Goal: Book appointment/travel/reservation

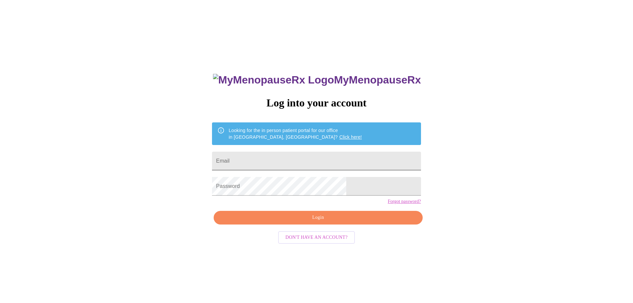
click at [374, 157] on input "Email" at bounding box center [316, 161] width 209 height 19
type input "saracourington@gmail.com"
click at [325, 222] on span "Login" at bounding box center [317, 217] width 193 height 8
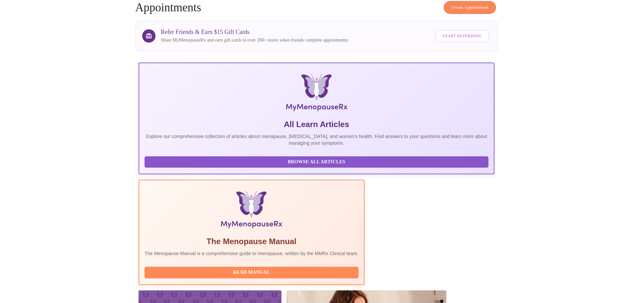
scroll to position [100, 0]
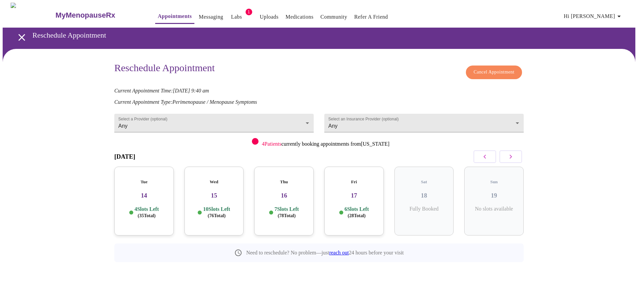
click at [512, 155] on icon "button" at bounding box center [511, 157] width 8 height 8
click at [290, 120] on body "MyMenopauseRx Appointments Messaging Labs 1 Uploads Medications Community Refer…" at bounding box center [319, 147] width 633 height 289
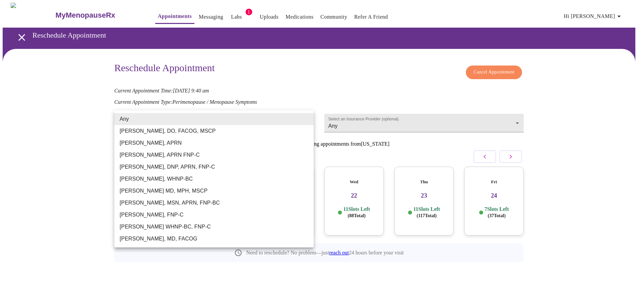
click at [178, 153] on li "[PERSON_NAME], APRN FNP-C" at bounding box center [213, 155] width 199 height 12
type input "[PERSON_NAME], APRN FNP-C"
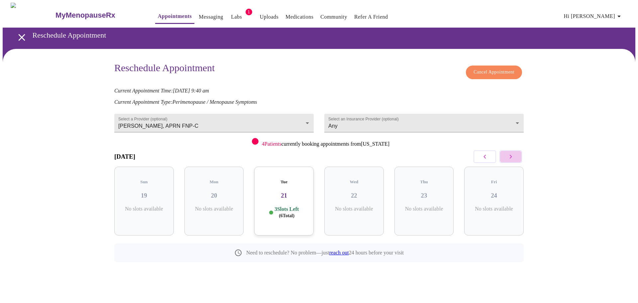
click at [508, 158] on icon "button" at bounding box center [511, 157] width 8 height 8
click at [145, 192] on h3 "25" at bounding box center [144, 195] width 49 height 7
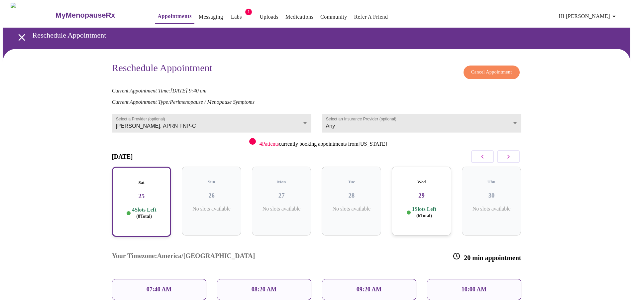
click at [468, 286] on p "10:00 AM" at bounding box center [474, 289] width 25 height 7
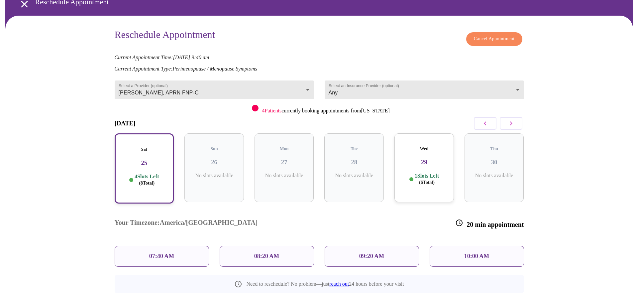
scroll to position [58, 0]
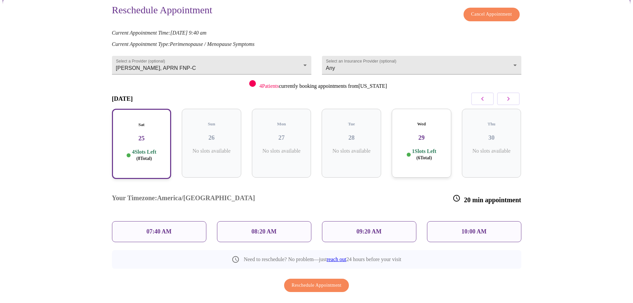
click at [445, 221] on div "10:00 AM" at bounding box center [474, 231] width 94 height 21
click at [140, 135] on h3 "25" at bounding box center [142, 138] width 48 height 7
click at [144, 135] on h3 "25" at bounding box center [142, 138] width 48 height 7
click at [382, 62] on body "MyMenopauseRx Appointments Messaging Labs 1 Uploads Medications Community Refer…" at bounding box center [319, 135] width 633 height 380
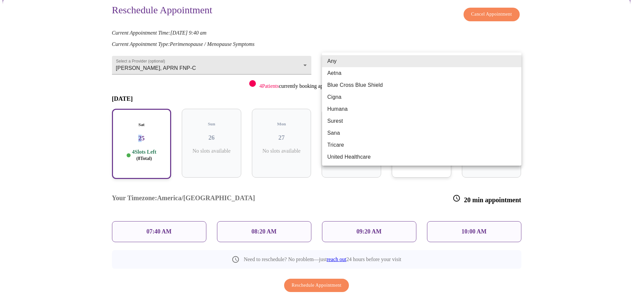
click at [379, 84] on li "Blue Cross Blue Shield" at bounding box center [421, 85] width 199 height 12
type input "Blue Cross Blue Shield"
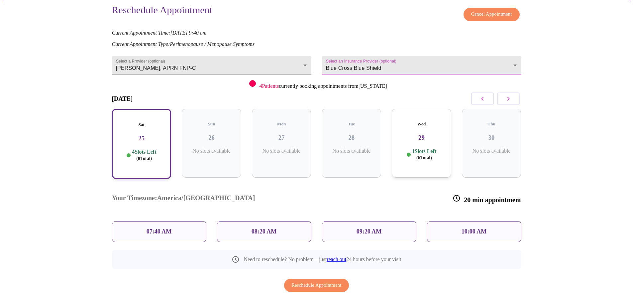
click at [153, 135] on h3 "25" at bounding box center [142, 138] width 48 height 7
click at [473, 228] on p "10:00 AM" at bounding box center [474, 231] width 25 height 7
click at [333, 281] on span "Reschedule Appointment" at bounding box center [317, 285] width 50 height 8
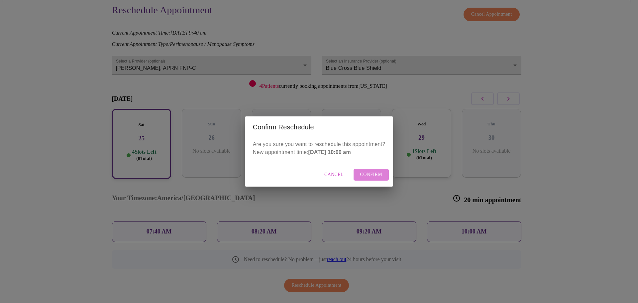
click at [370, 177] on span "Confirm" at bounding box center [371, 175] width 22 height 8
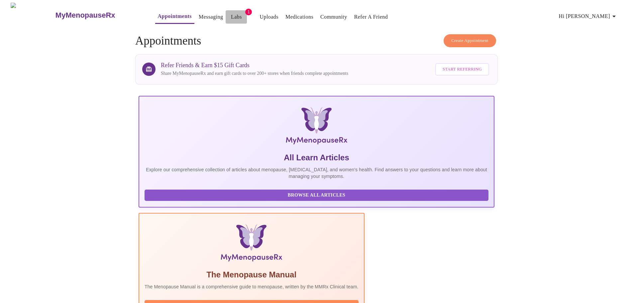
click at [231, 15] on link "Labs" at bounding box center [236, 16] width 11 height 9
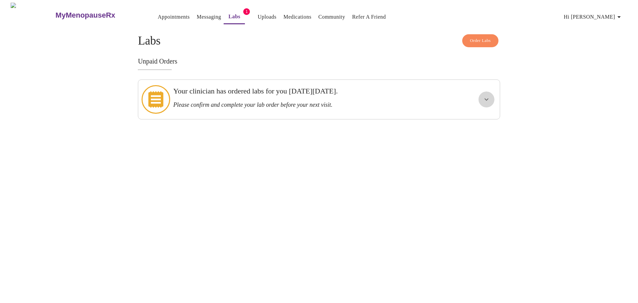
click at [490, 95] on icon "show more" at bounding box center [487, 99] width 8 height 8
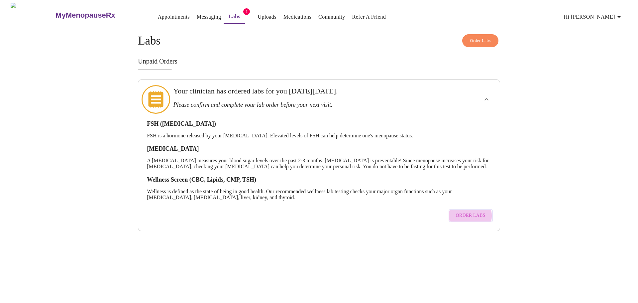
click at [471, 216] on span "Order Labs" at bounding box center [471, 215] width 30 height 8
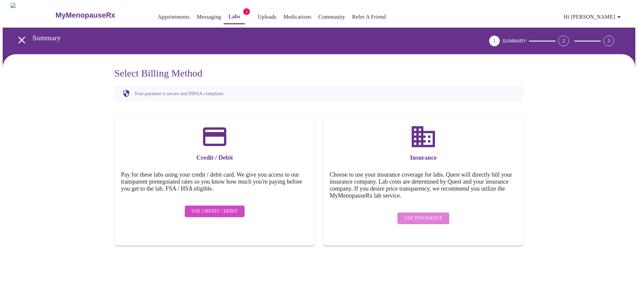
click at [433, 214] on span "Use Insurance" at bounding box center [423, 218] width 38 height 8
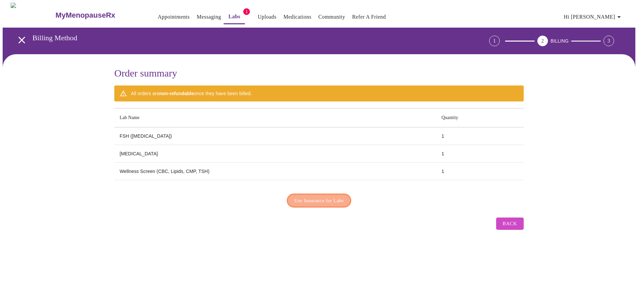
click at [333, 200] on span "Use Insurance for Labs" at bounding box center [319, 200] width 50 height 9
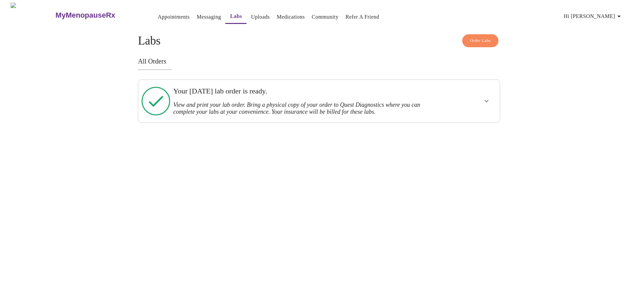
drag, startPoint x: 304, startPoint y: 106, endPoint x: 356, endPoint y: 107, distance: 51.5
click at [304, 106] on h3 "View and print your lab order. Bring a physical copy of your order to Quest Dia…" at bounding box center [301, 108] width 257 height 14
click at [487, 101] on icon "show more" at bounding box center [487, 101] width 8 height 8
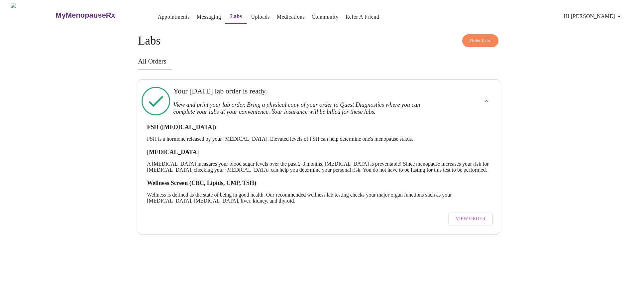
click at [486, 225] on button "View Order" at bounding box center [470, 218] width 45 height 13
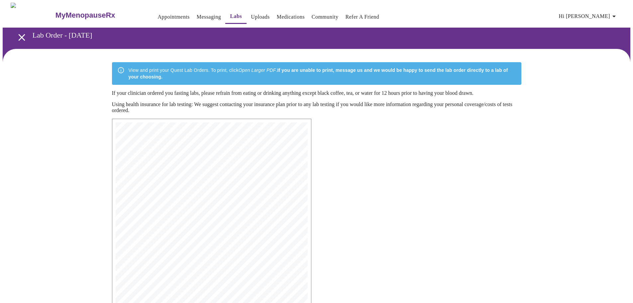
scroll to position [106, 0]
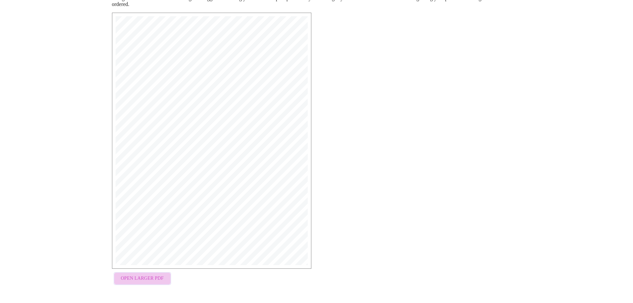
click at [160, 281] on span "Open Larger PDF" at bounding box center [142, 278] width 43 height 8
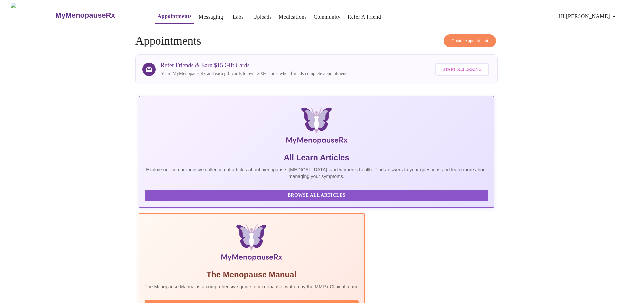
scroll to position [100, 0]
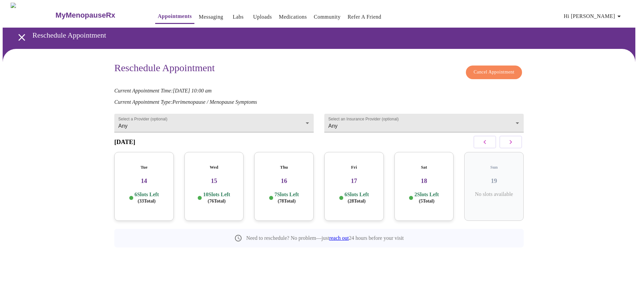
click at [201, 129] on div "Select a Provider (optional) Any Any" at bounding box center [214, 128] width 210 height 46
click at [200, 123] on body "MyMenopauseRx Appointments Messaging Labs Uploads Medications Community Refer a…" at bounding box center [319, 140] width 633 height 275
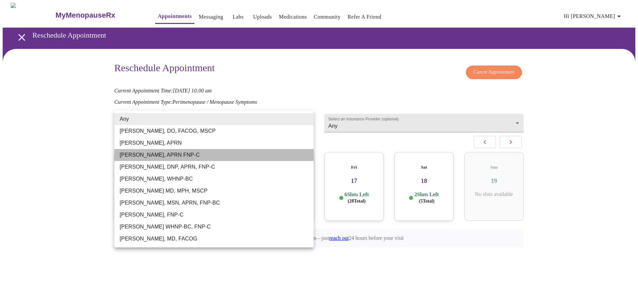
click at [157, 152] on li "[PERSON_NAME], APRN FNP-C" at bounding box center [213, 155] width 199 height 12
type input "[PERSON_NAME], APRN FNP-C"
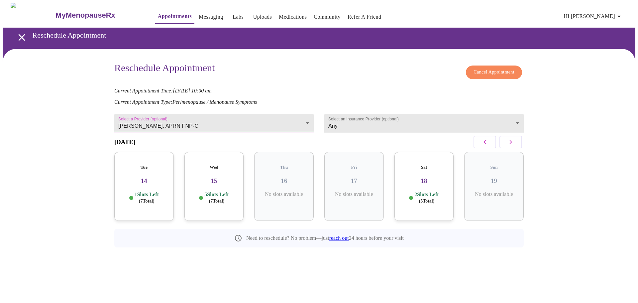
click at [394, 120] on body "MyMenopauseRx Appointments Messaging Labs Uploads Medications Community Refer a…" at bounding box center [319, 140] width 633 height 275
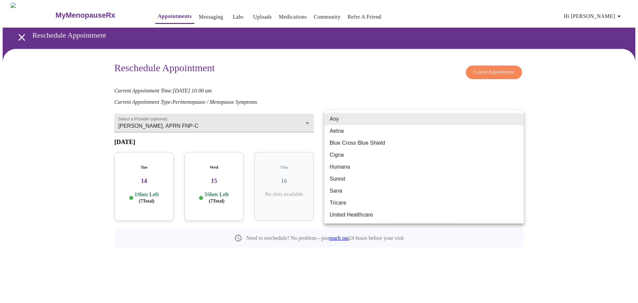
click at [384, 142] on li "Blue Cross Blue Shield" at bounding box center [423, 143] width 199 height 12
type input "Blue Cross Blue Shield"
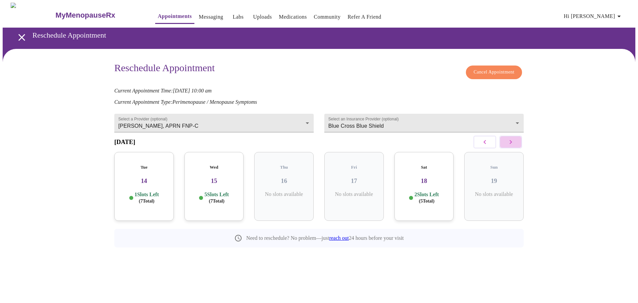
click at [512, 143] on icon "button" at bounding box center [511, 142] width 8 height 8
click at [489, 143] on button "button" at bounding box center [485, 142] width 23 height 13
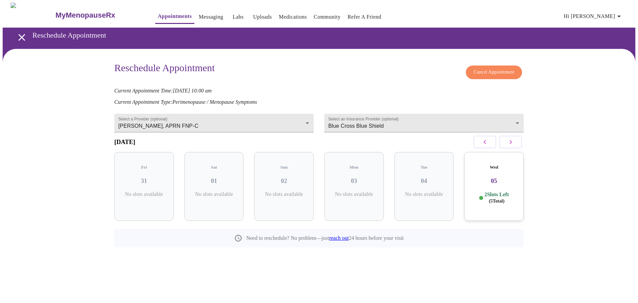
click at [489, 143] on button "button" at bounding box center [485, 142] width 23 height 13
click at [426, 191] on p "1 Slots Left ( 6 Total)" at bounding box center [426, 197] width 24 height 13
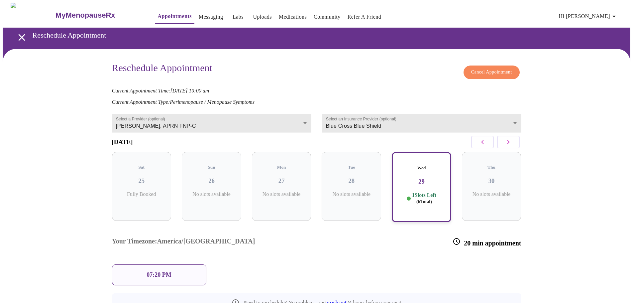
scroll to position [20, 0]
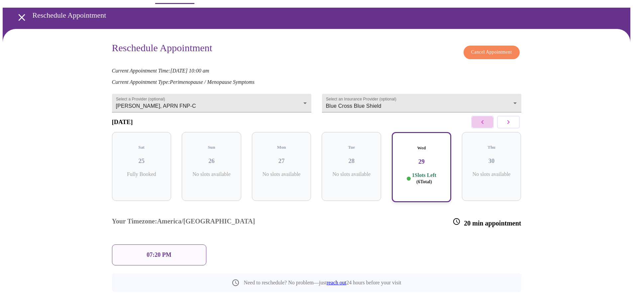
click at [479, 124] on icon "button" at bounding box center [483, 122] width 8 height 8
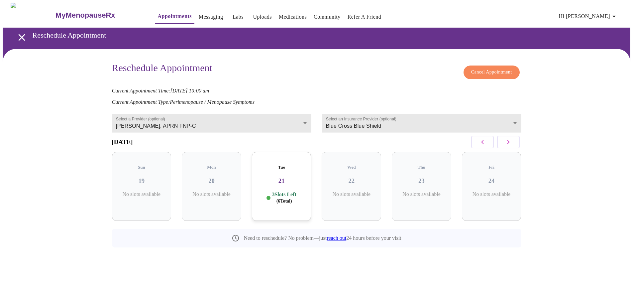
scroll to position [0, 0]
click at [515, 144] on button "button" at bounding box center [511, 142] width 23 height 13
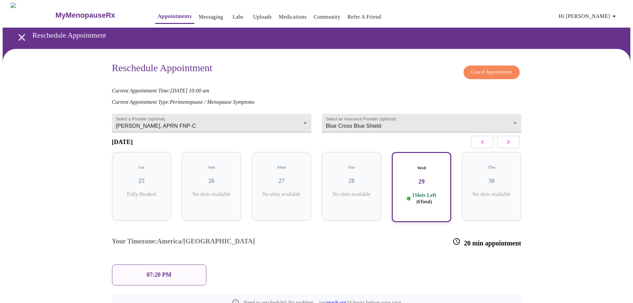
scroll to position [20, 0]
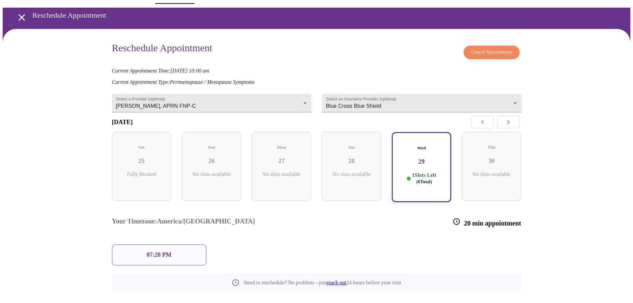
click at [510, 125] on icon "button" at bounding box center [509, 122] width 8 height 8
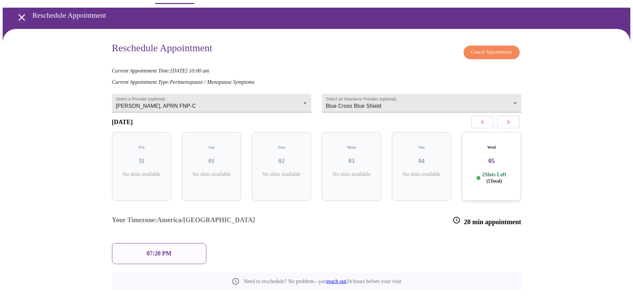
click at [497, 157] on h3 "05" at bounding box center [491, 160] width 49 height 7
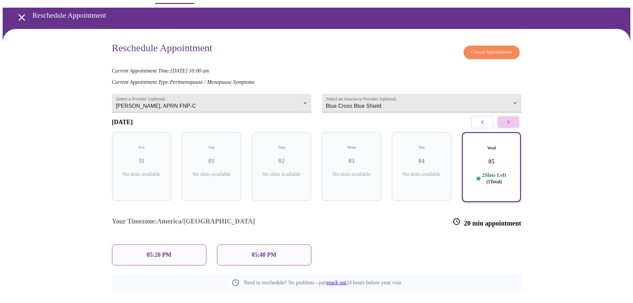
click at [512, 125] on icon "button" at bounding box center [509, 122] width 8 height 8
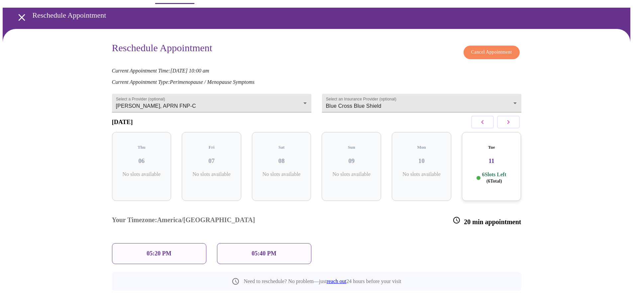
click at [486, 125] on icon "button" at bounding box center [483, 122] width 8 height 8
